Goal: Entertainment & Leisure: Consume media (video, audio)

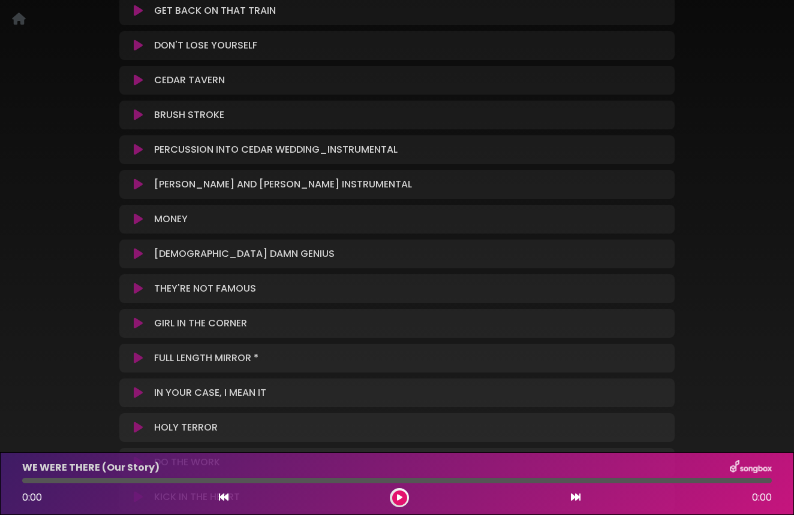
scroll to position [169, 0]
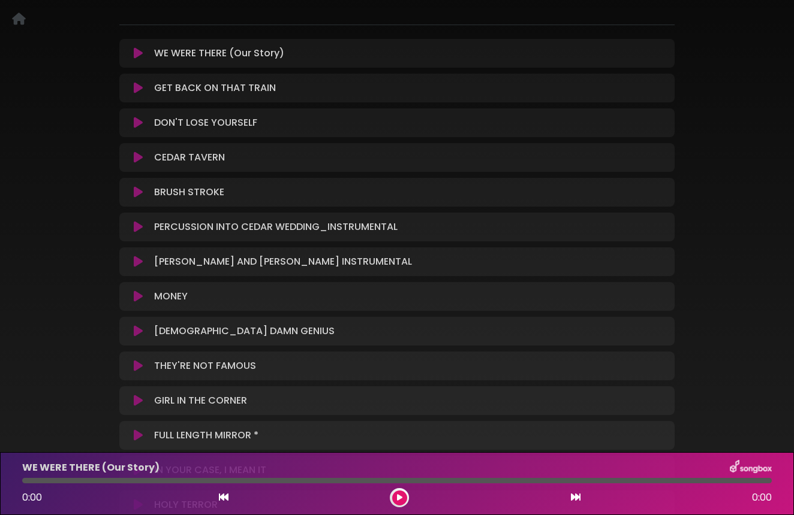
click at [136, 50] on icon at bounding box center [138, 53] width 9 height 12
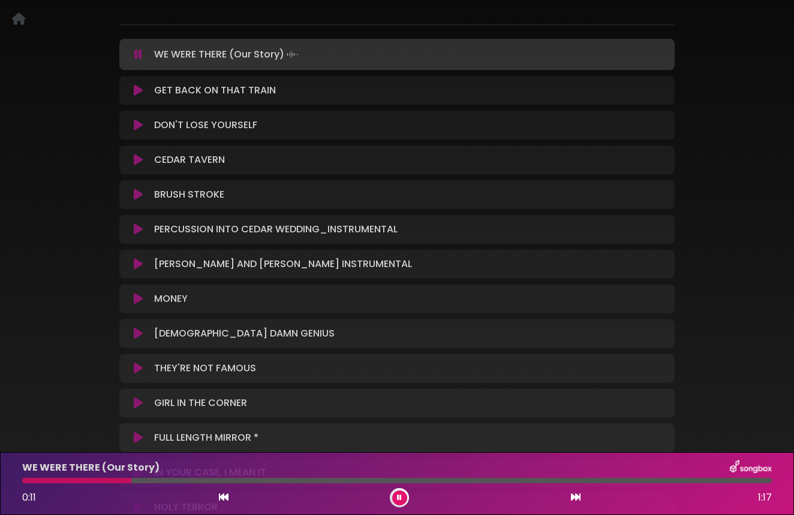
click at [397, 498] on icon at bounding box center [399, 497] width 5 height 7
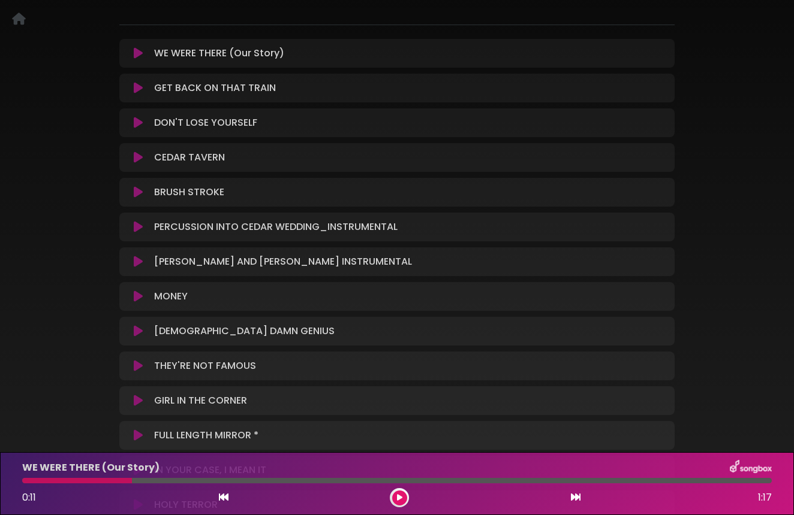
click at [220, 91] on p "GET BACK ON THAT TRAIN Loading Track..." at bounding box center [215, 88] width 122 height 14
click at [136, 86] on icon at bounding box center [138, 88] width 9 height 12
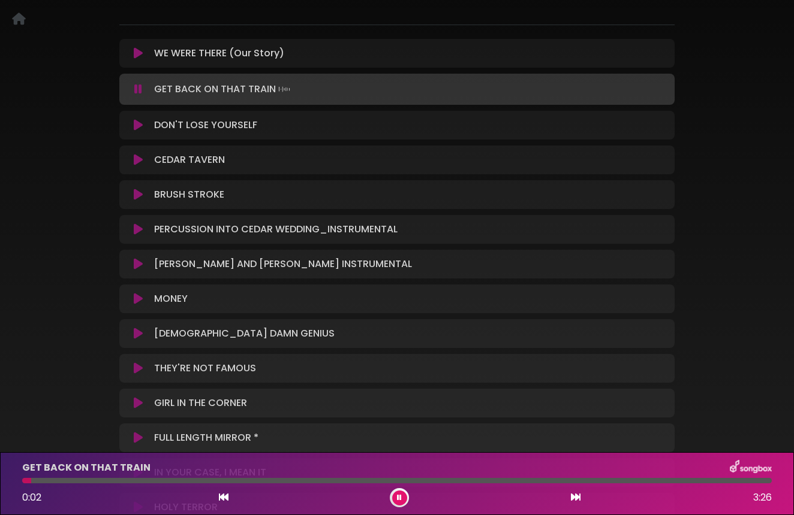
click at [397, 495] on icon at bounding box center [399, 497] width 5 height 7
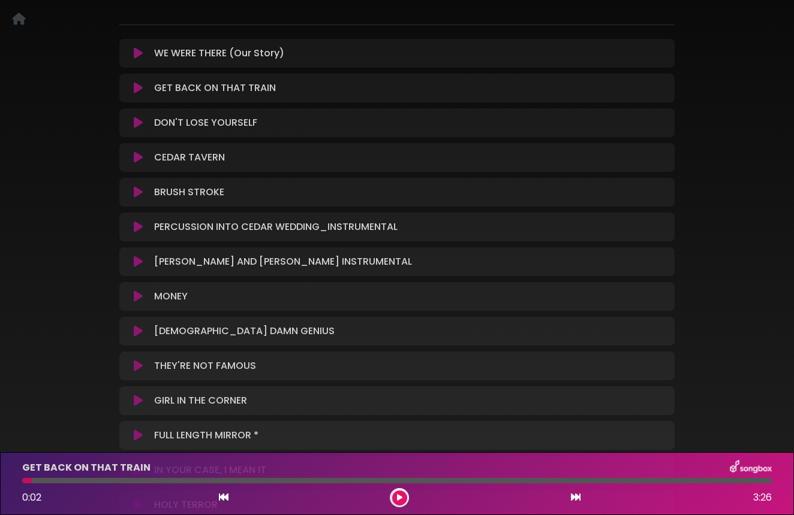
click at [348, 483] on div at bounding box center [396, 480] width 749 height 5
drag, startPoint x: 29, startPoint y: 481, endPoint x: 57, endPoint y: 483, distance: 27.7
click at [57, 483] on div at bounding box center [396, 480] width 749 height 5
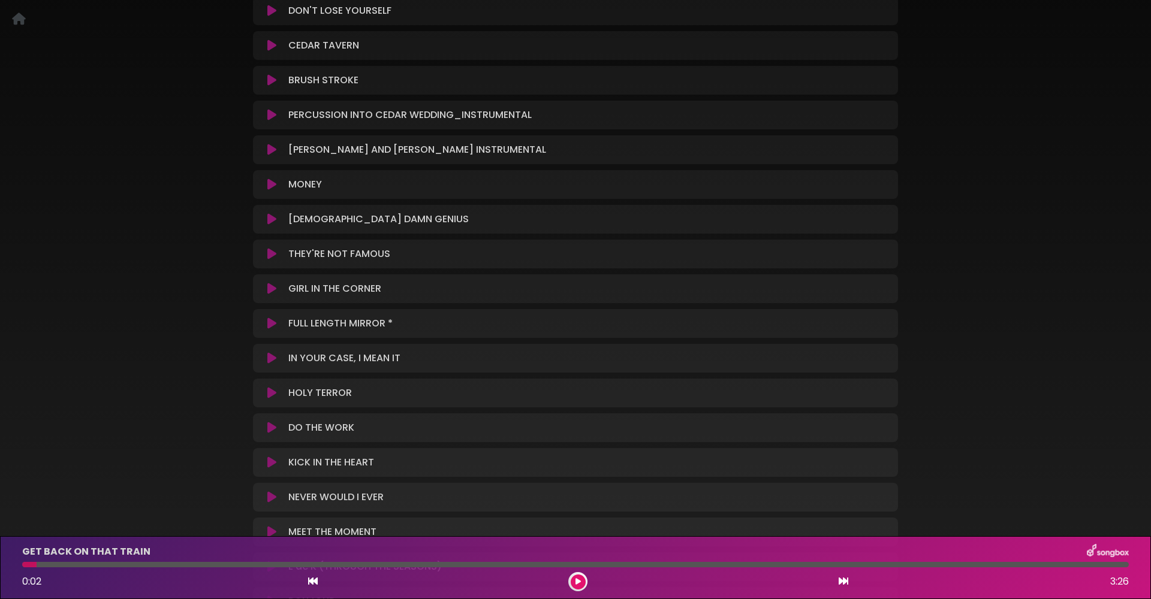
scroll to position [279, 0]
click at [577, 515] on icon at bounding box center [577, 581] width 5 height 7
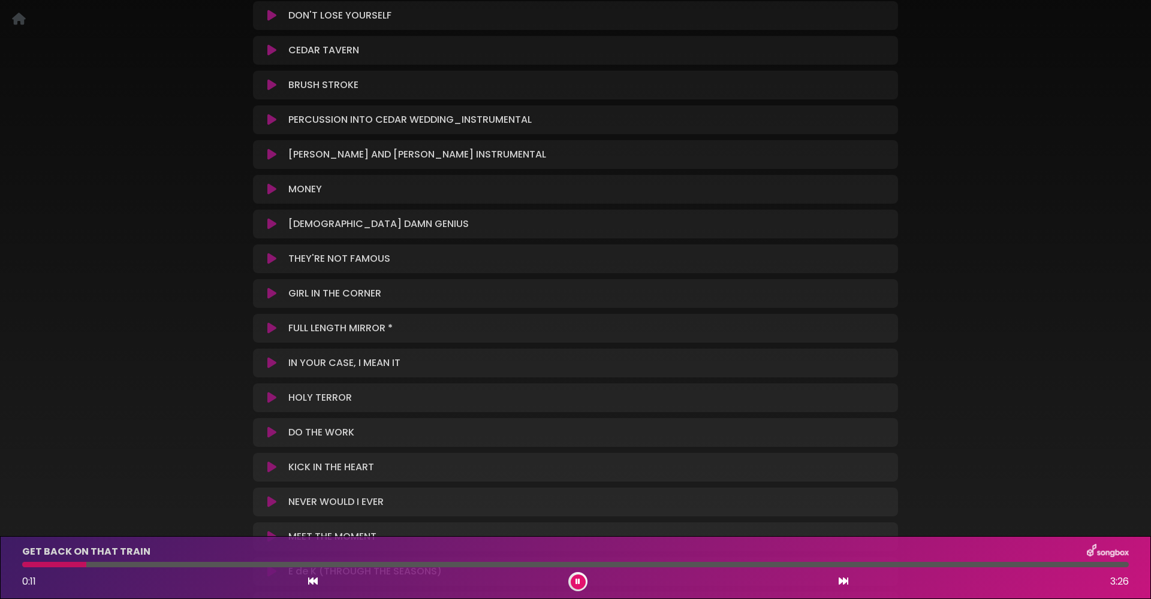
click at [613, 515] on div "0:11 3:26" at bounding box center [575, 581] width 1121 height 19
click at [574, 515] on button at bounding box center [578, 582] width 15 height 15
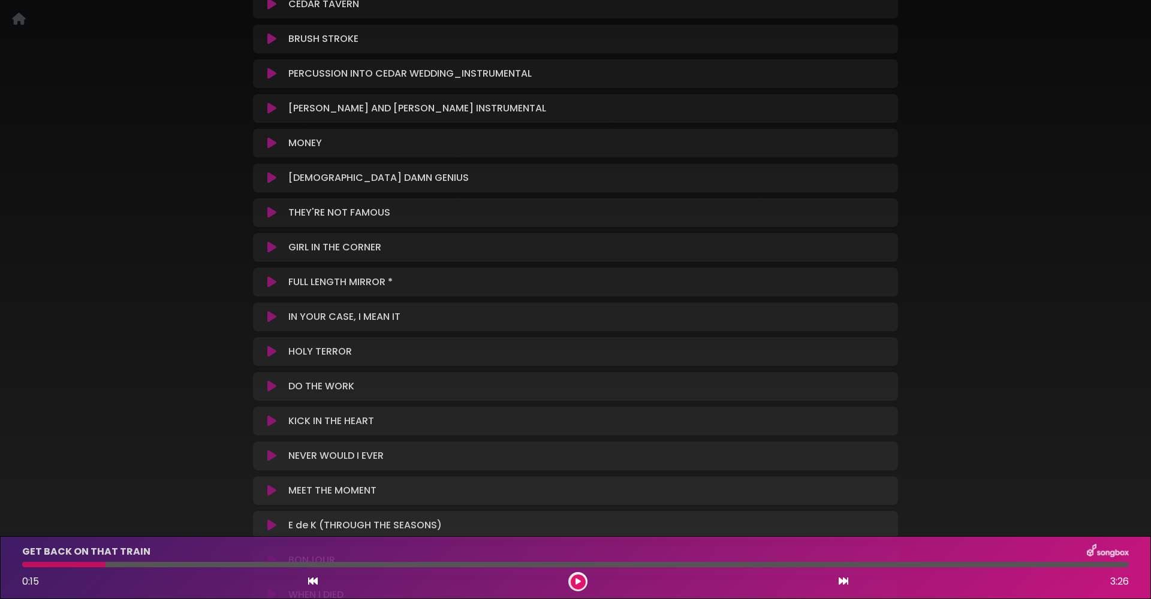
scroll to position [309, 0]
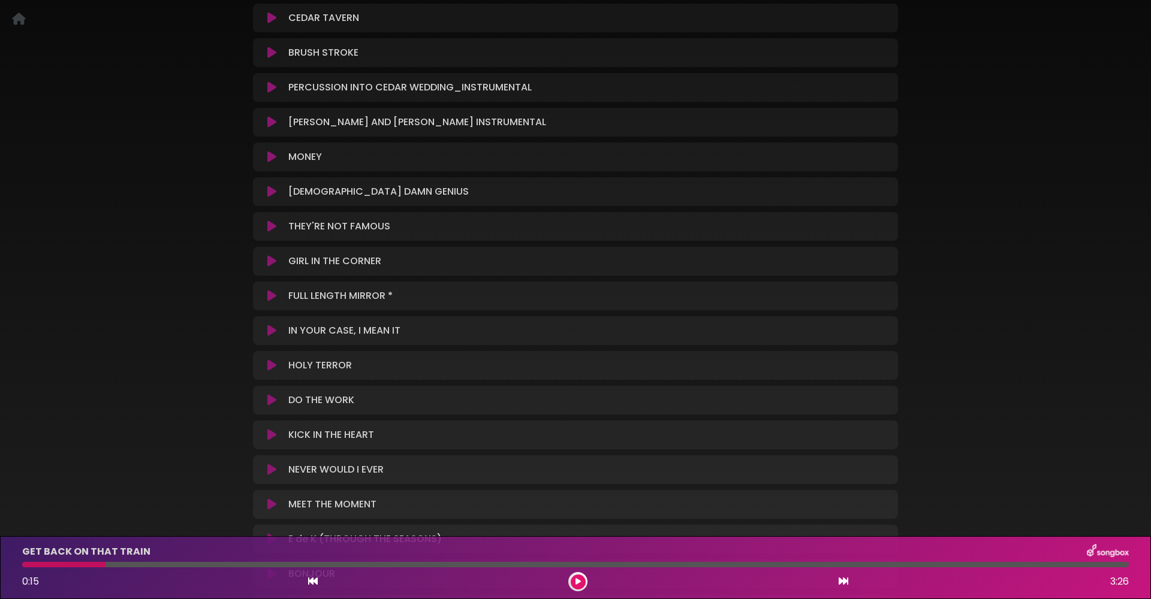
drag, startPoint x: 100, startPoint y: 565, endPoint x: 88, endPoint y: 566, distance: 12.0
click at [88, 515] on div at bounding box center [63, 564] width 83 height 5
click at [83, 515] on div at bounding box center [63, 564] width 83 height 5
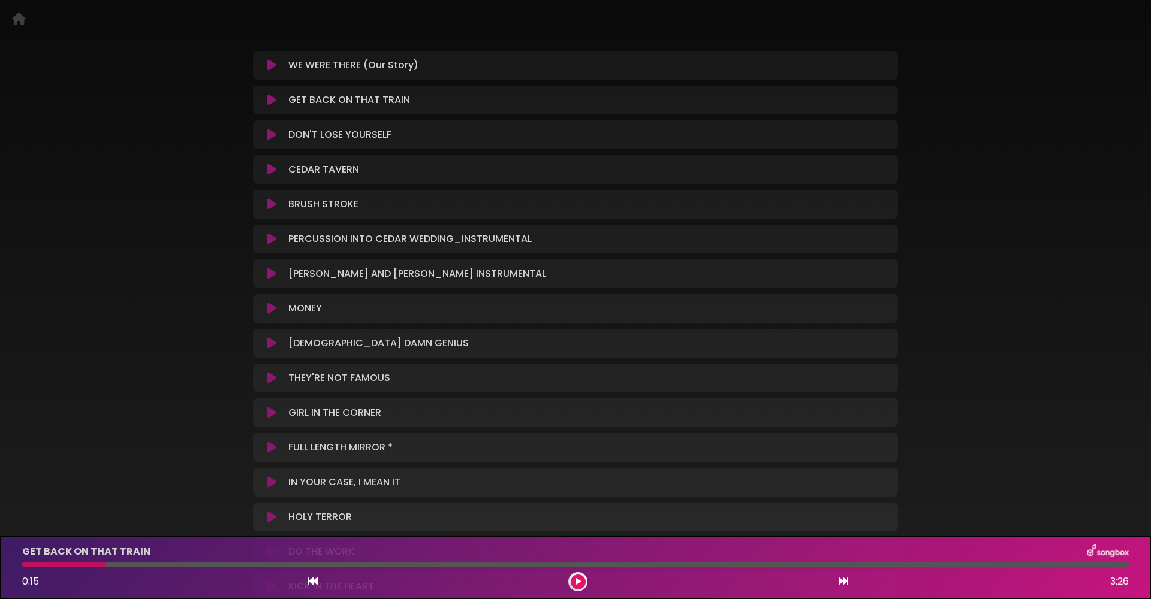
scroll to position [174, 0]
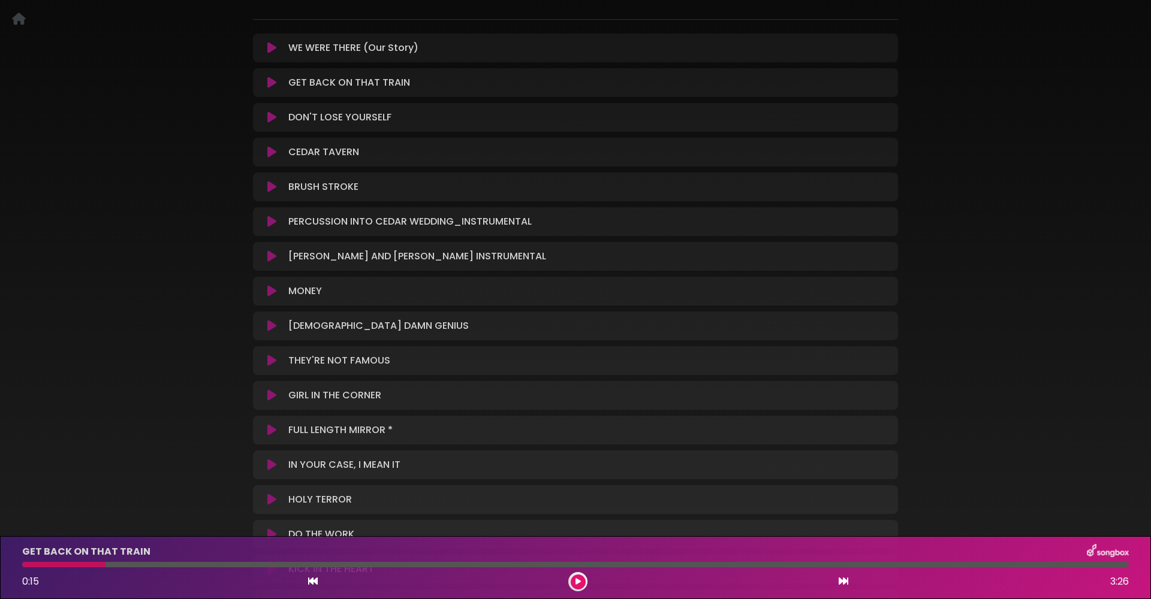
click at [97, 515] on div at bounding box center [63, 564] width 83 height 5
click at [98, 515] on div at bounding box center [63, 564] width 83 height 5
drag, startPoint x: 102, startPoint y: 566, endPoint x: 95, endPoint y: 565, distance: 7.3
click at [95, 515] on div at bounding box center [63, 564] width 83 height 5
click at [93, 515] on div at bounding box center [63, 564] width 83 height 5
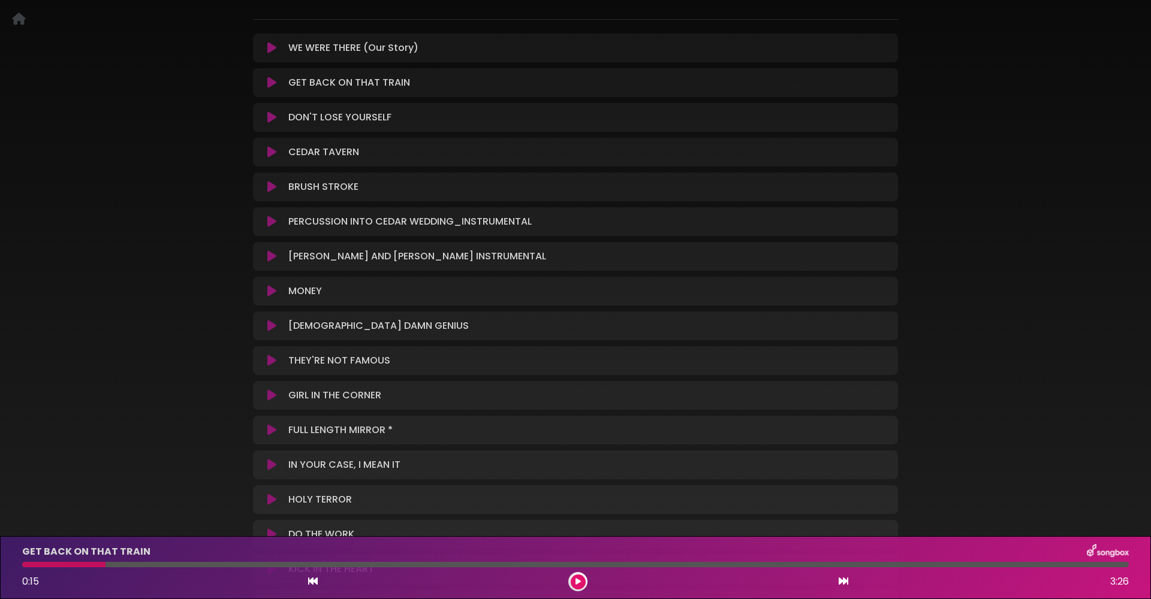
click at [95, 515] on div at bounding box center [63, 564] width 83 height 5
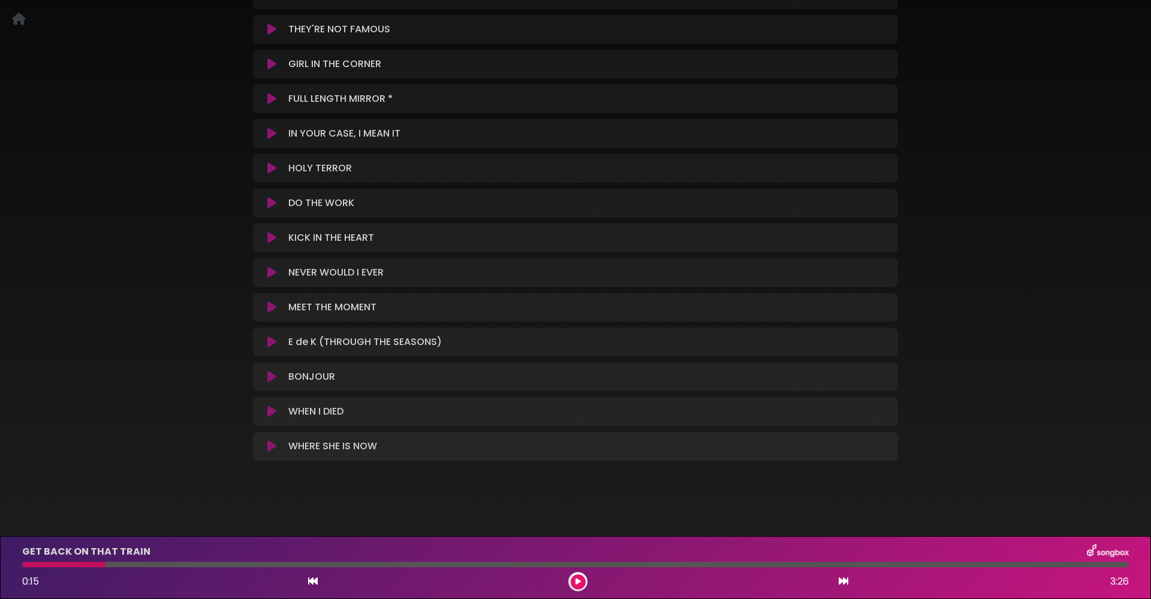
scroll to position [143, 0]
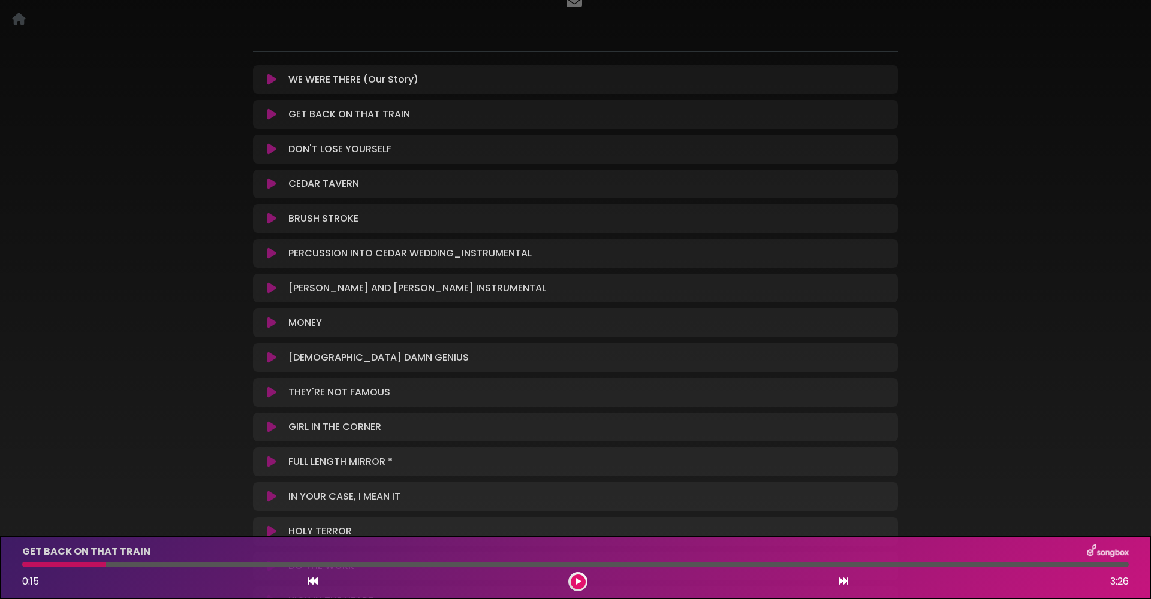
click at [268, 114] on icon at bounding box center [271, 114] width 9 height 12
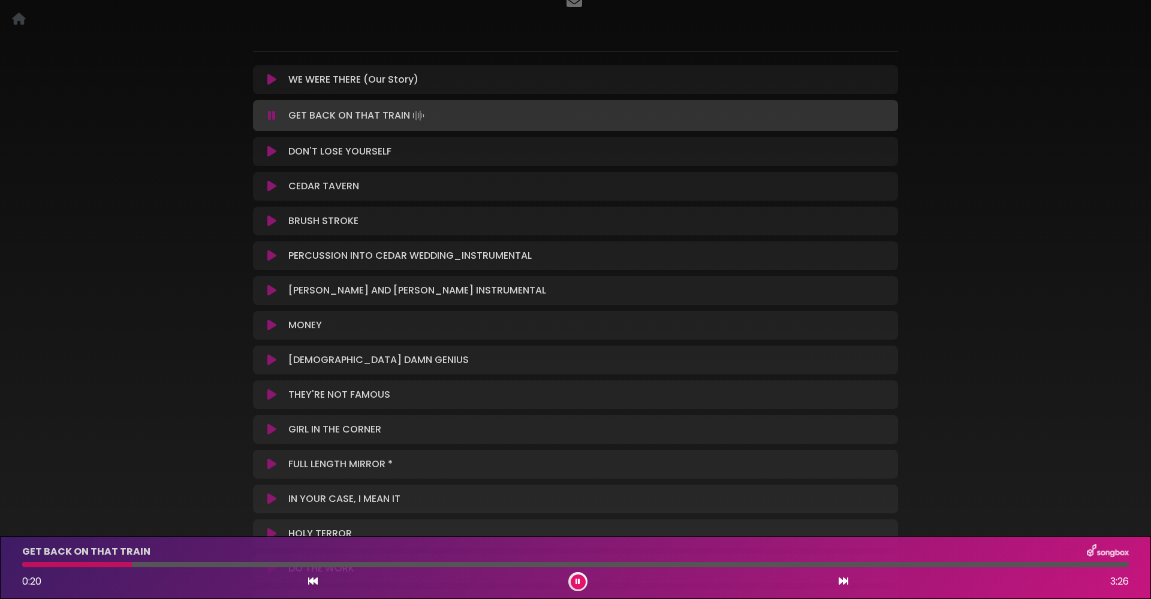
click at [182, 515] on div at bounding box center [575, 564] width 1106 height 5
click at [331, 515] on div at bounding box center [575, 564] width 1106 height 5
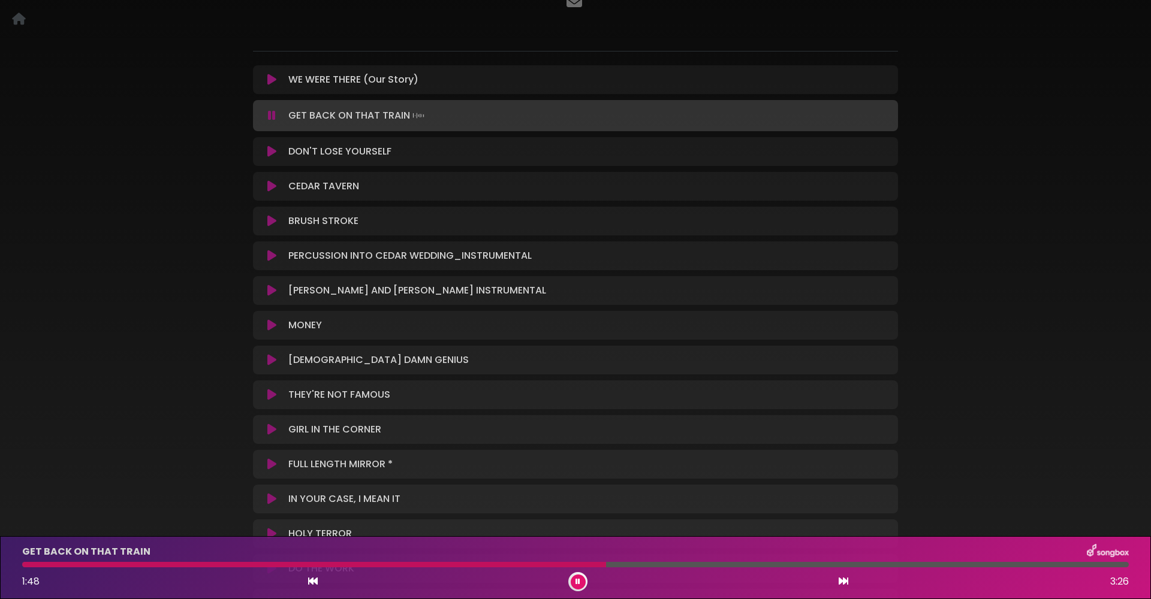
click at [578, 515] on icon at bounding box center [577, 581] width 5 height 7
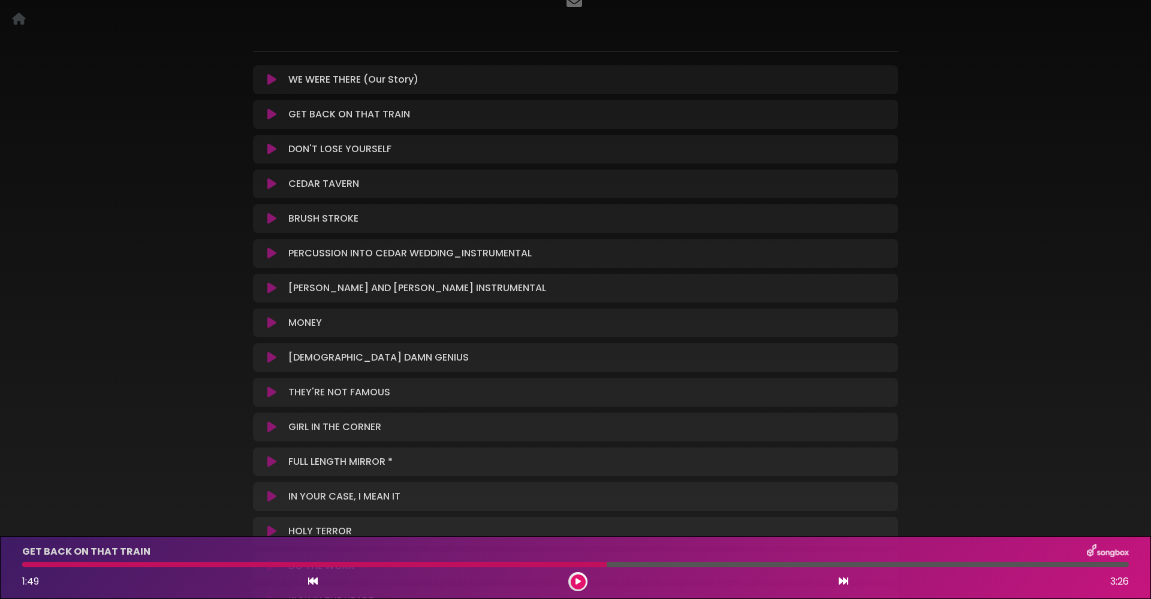
click at [269, 182] on icon at bounding box center [271, 184] width 9 height 12
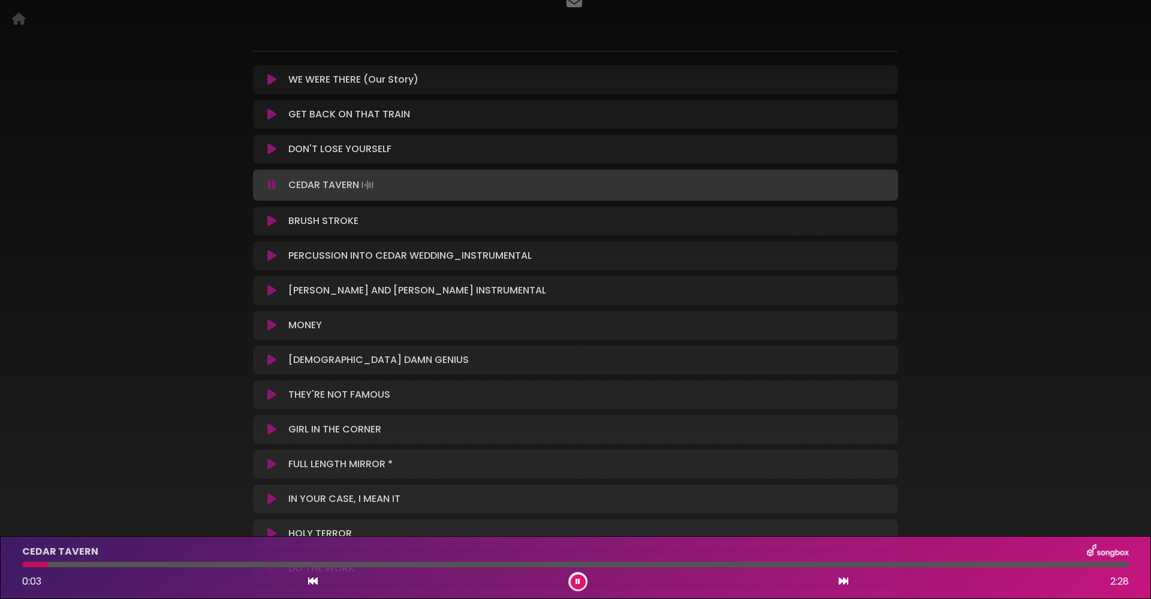
click at [578, 515] on icon at bounding box center [577, 581] width 5 height 7
